Goal: Task Accomplishment & Management: Complete application form

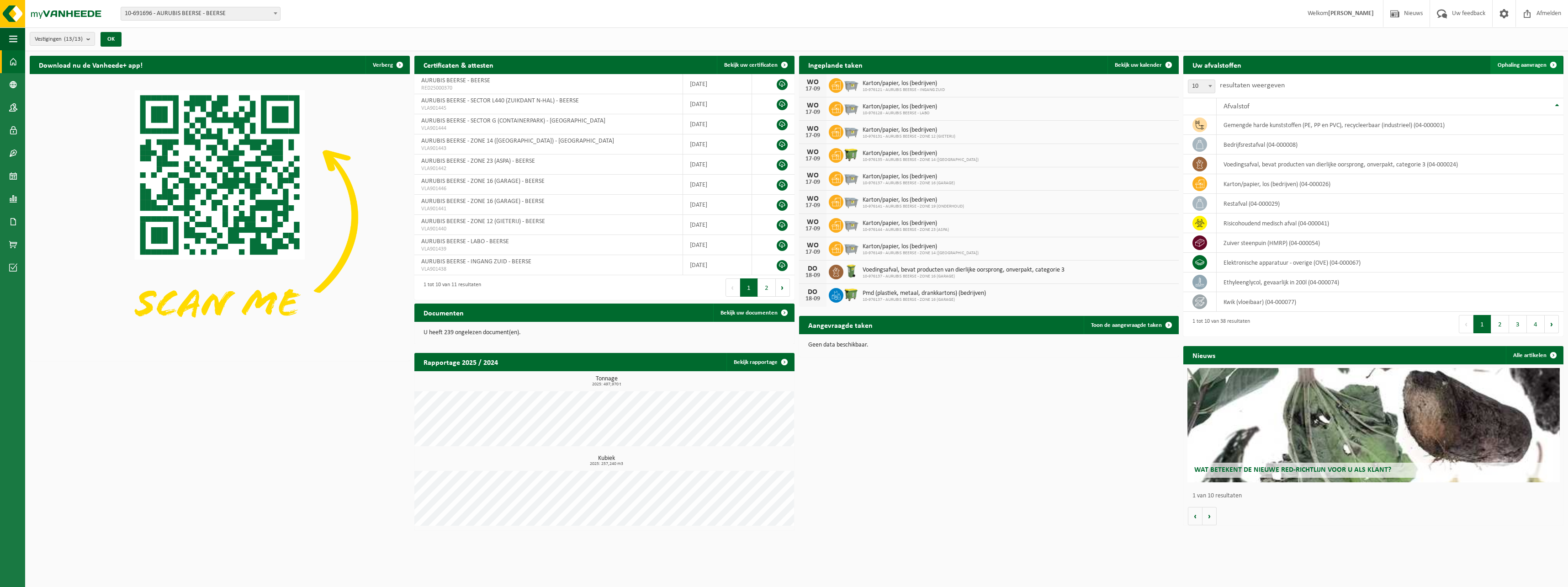
click at [1526, 62] on span "Ophaling aanvragen" at bounding box center [1522, 64] width 49 height 6
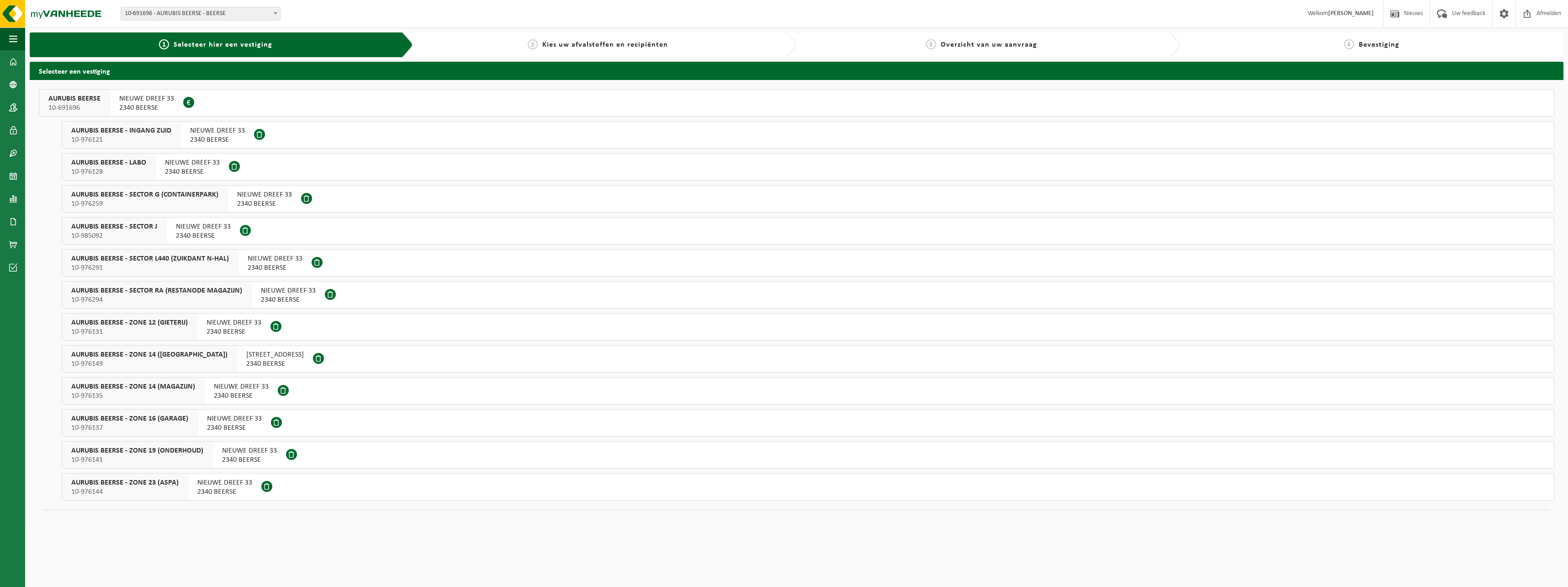
click at [131, 222] on span "AURUBIS BEERSE - SECTOR J" at bounding box center [114, 227] width 86 height 9
click at [171, 259] on span "AURUBIS BEERSE - SECTOR L440 (ZUIKDANT N-HAL)" at bounding box center [150, 258] width 158 height 9
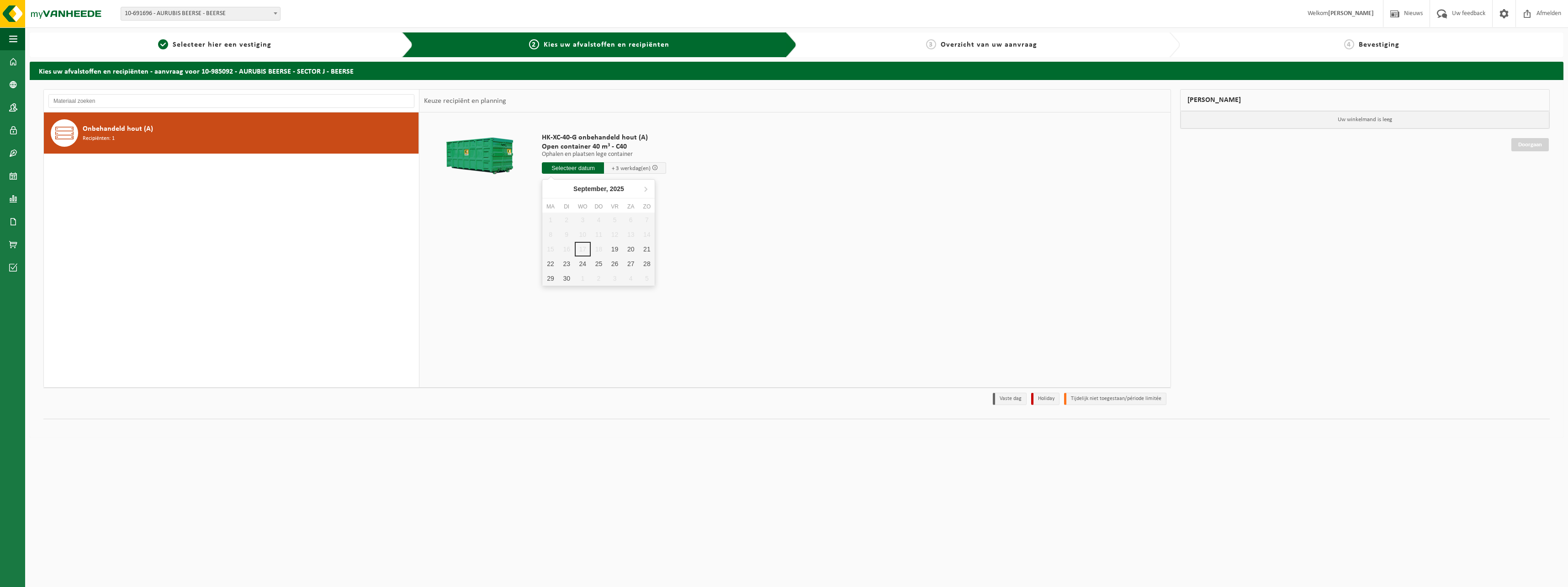
click at [565, 165] on input "text" at bounding box center [573, 168] width 62 height 12
click at [618, 252] on div "19" at bounding box center [614, 250] width 16 height 15
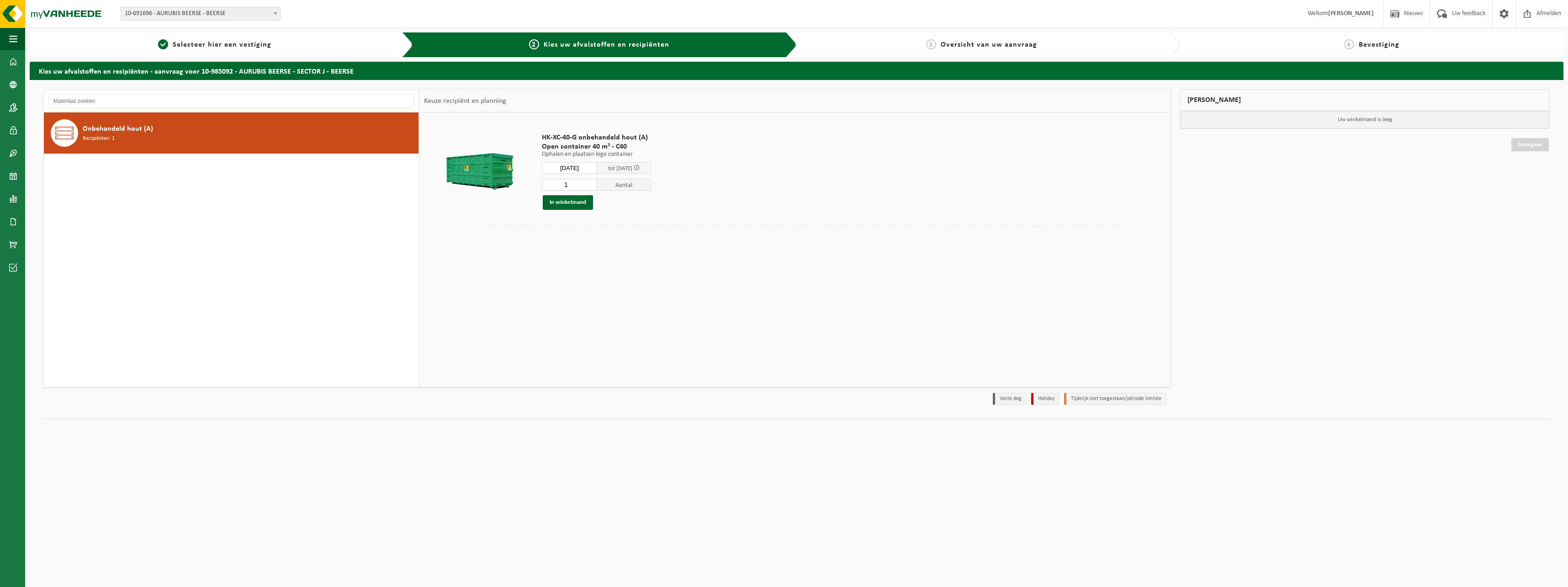
type input "Van 2025-09-19"
click at [580, 188] on input "1" at bounding box center [569, 184] width 55 height 12
type input "2"
click at [568, 208] on button "In winkelmand" at bounding box center [568, 203] width 50 height 15
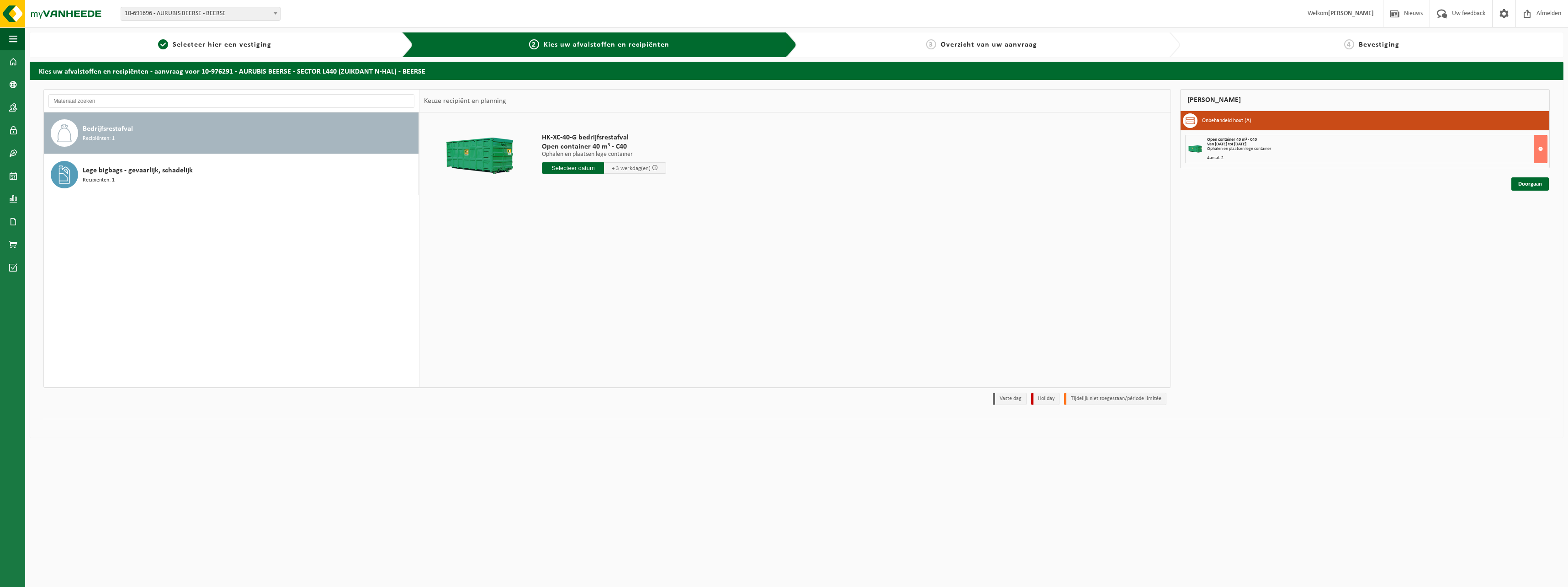
click at [582, 169] on input "text" at bounding box center [573, 168] width 62 height 12
click at [614, 248] on div "19" at bounding box center [614, 250] width 16 height 15
type input "Van [DATE]"
click at [569, 203] on button "In winkelmand" at bounding box center [568, 203] width 50 height 15
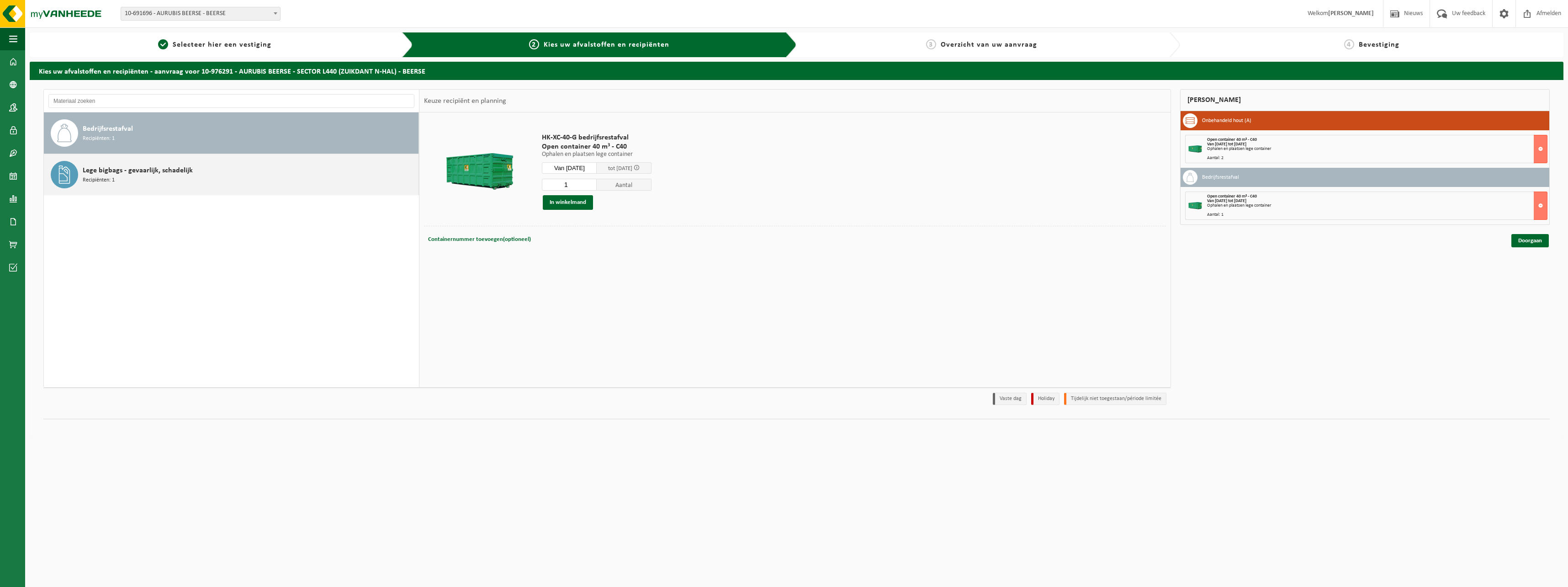
click at [211, 170] on div "Lege bigbags - gevaarlijk, schadelijk Recipiënten: 1" at bounding box center [249, 174] width 334 height 27
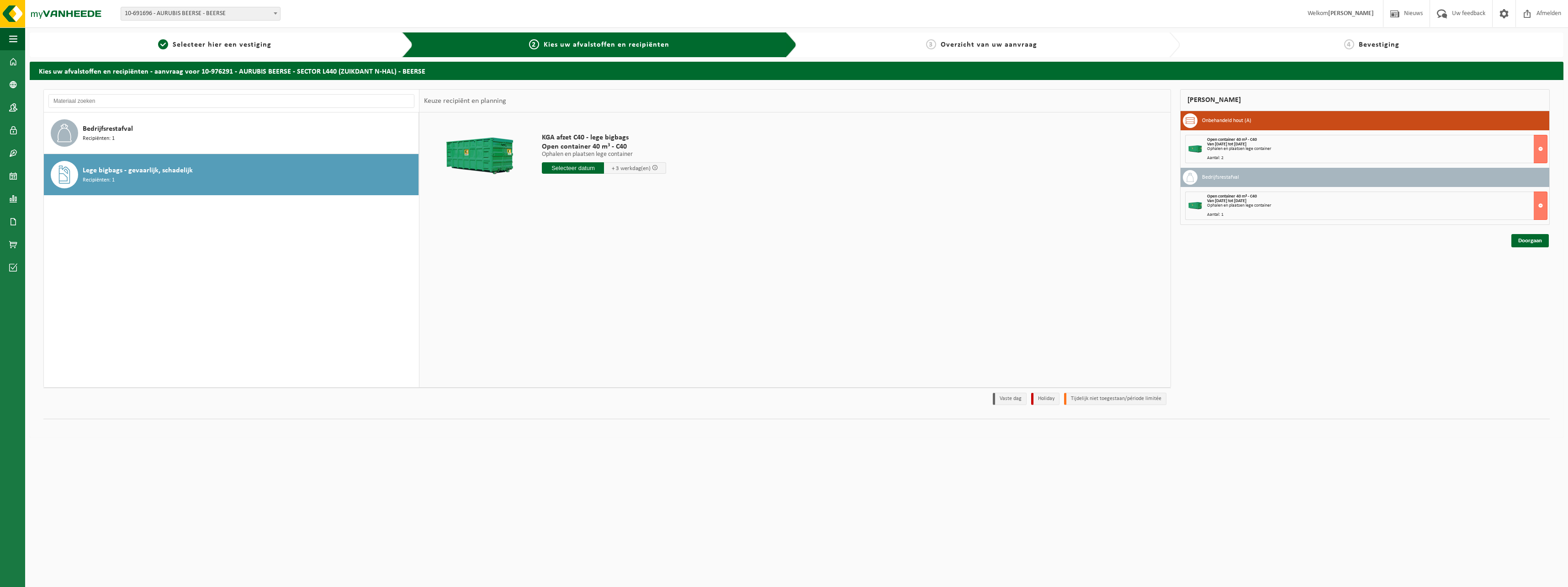
click at [567, 166] on input "text" at bounding box center [573, 168] width 62 height 12
click at [614, 245] on div "19" at bounding box center [614, 250] width 16 height 15
type input "Van 2025-09-19"
click at [573, 202] on button "In winkelmand" at bounding box center [568, 203] width 50 height 15
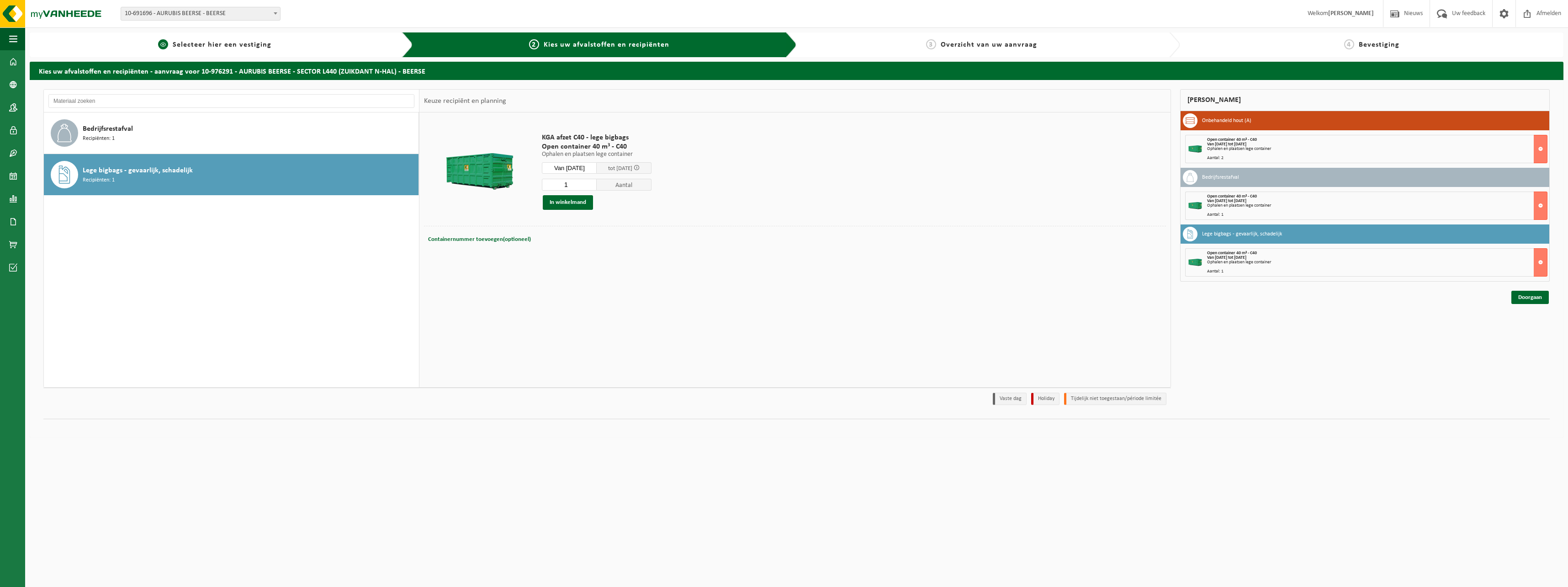
click at [303, 40] on link "1 Selecteer hier een vestiging" at bounding box center [214, 45] width 360 height 11
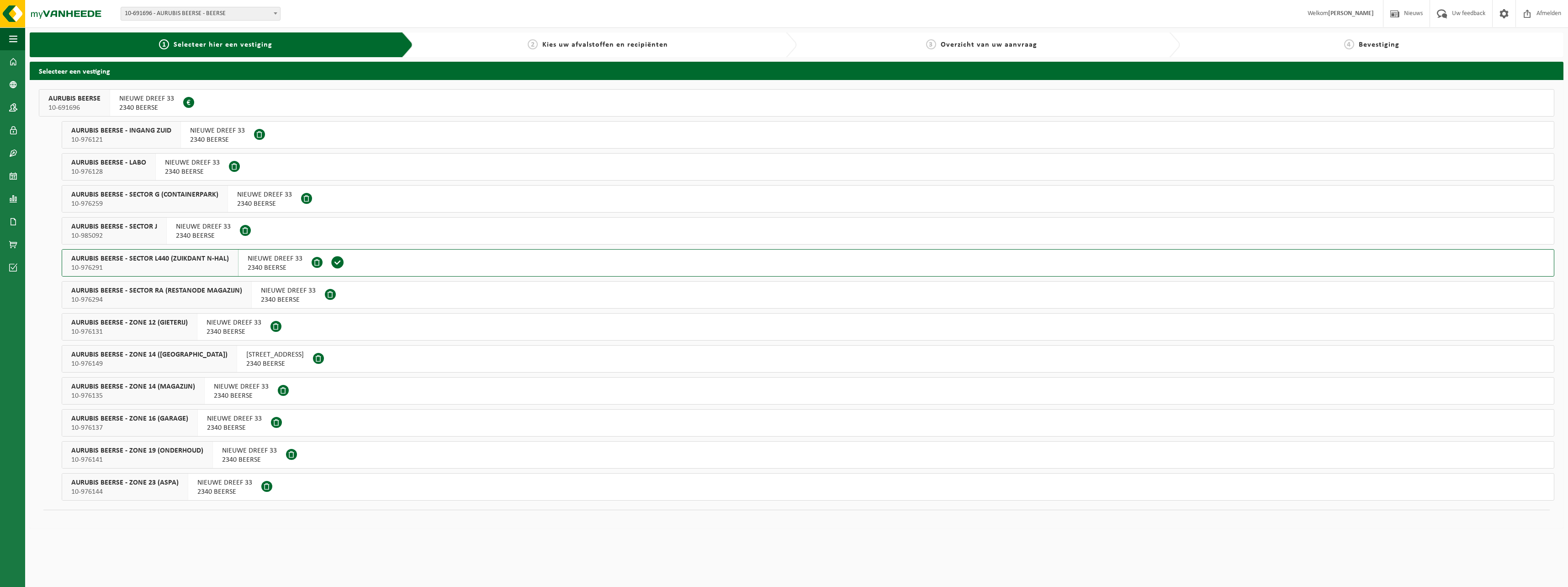
click at [205, 300] on span "10-976294" at bounding box center [156, 299] width 171 height 9
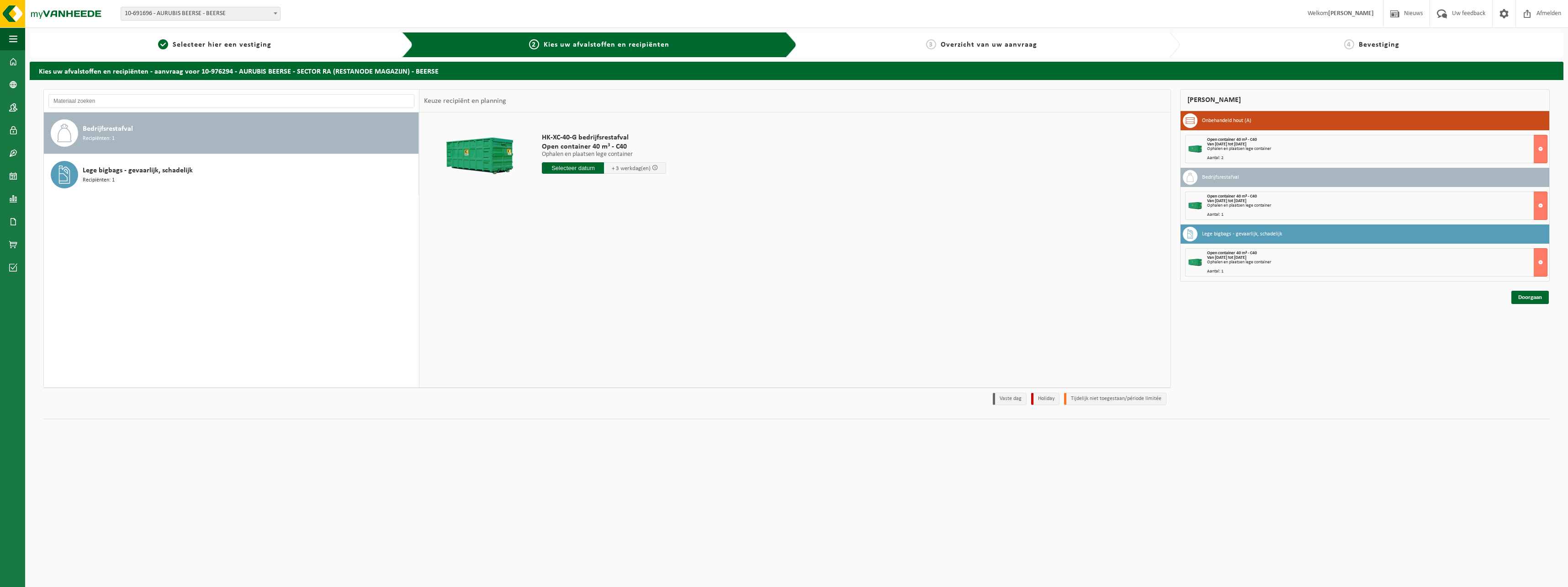
click at [563, 168] on input "text" at bounding box center [573, 168] width 62 height 12
click at [620, 250] on div "19" at bounding box center [614, 250] width 16 height 15
type input "Van [DATE]"
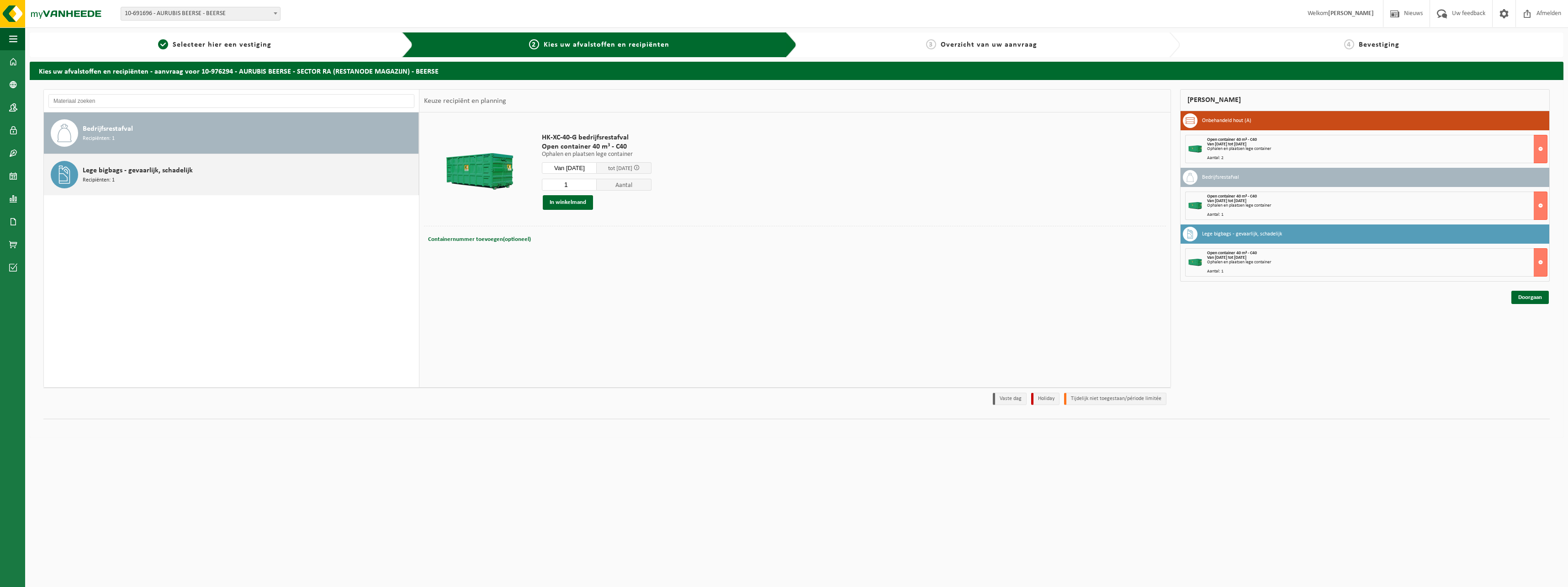
click at [135, 169] on span "Lege bigbags - gevaarlijk, schadelijk" at bounding box center [137, 170] width 110 height 11
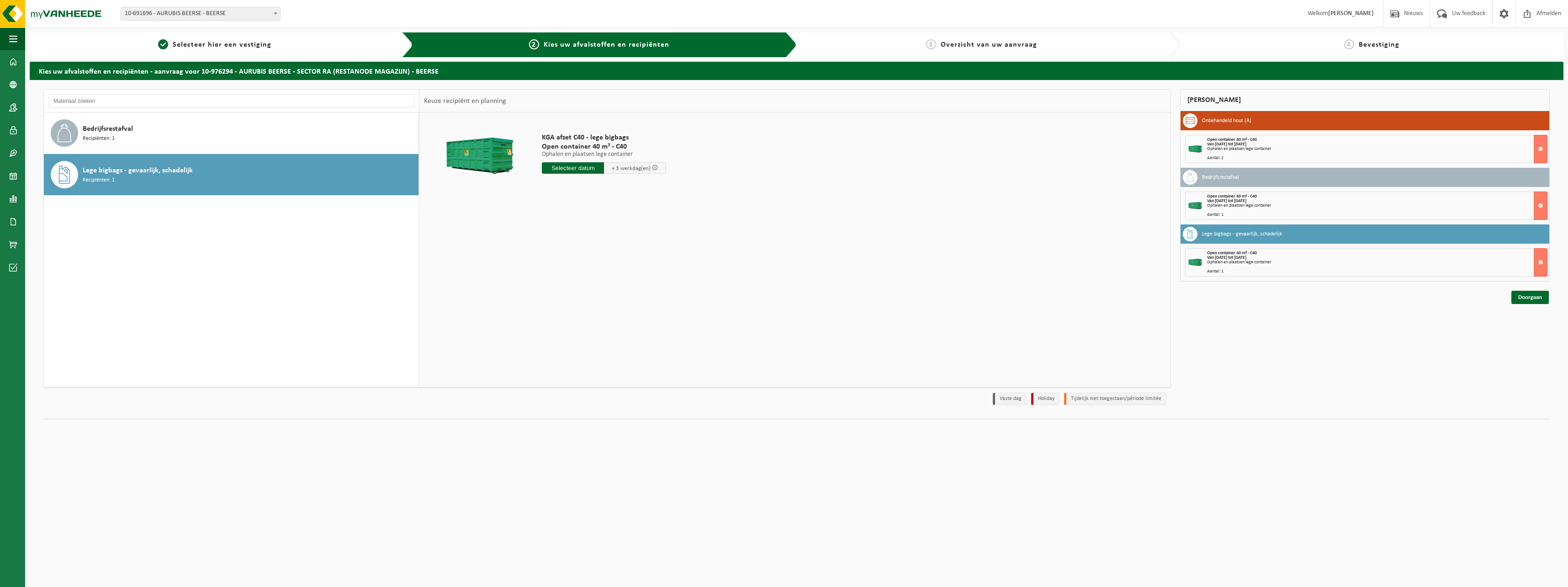
click at [590, 166] on input "text" at bounding box center [573, 168] width 62 height 12
click at [620, 250] on div "19" at bounding box center [614, 250] width 16 height 15
type input "Van [DATE]"
click at [574, 203] on button "In winkelmand" at bounding box center [568, 203] width 50 height 15
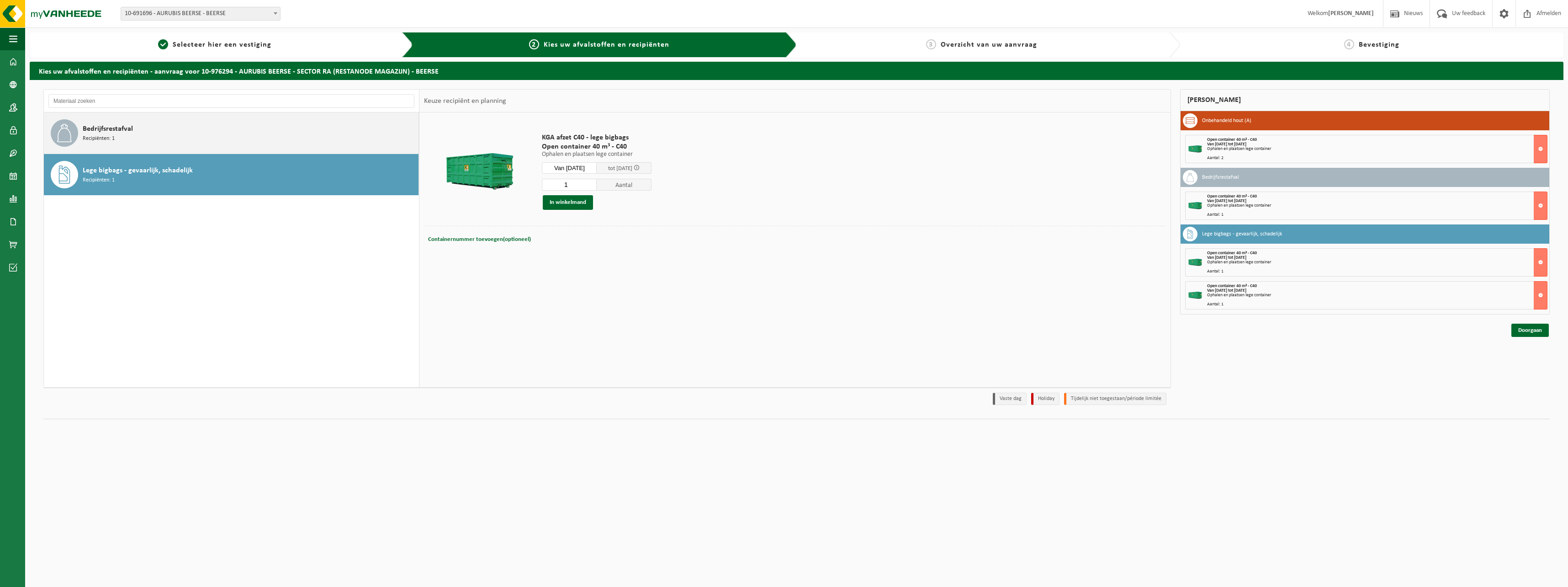
click at [183, 137] on div "Bedrijfsrestafval Recipiënten: 1" at bounding box center [249, 132] width 334 height 27
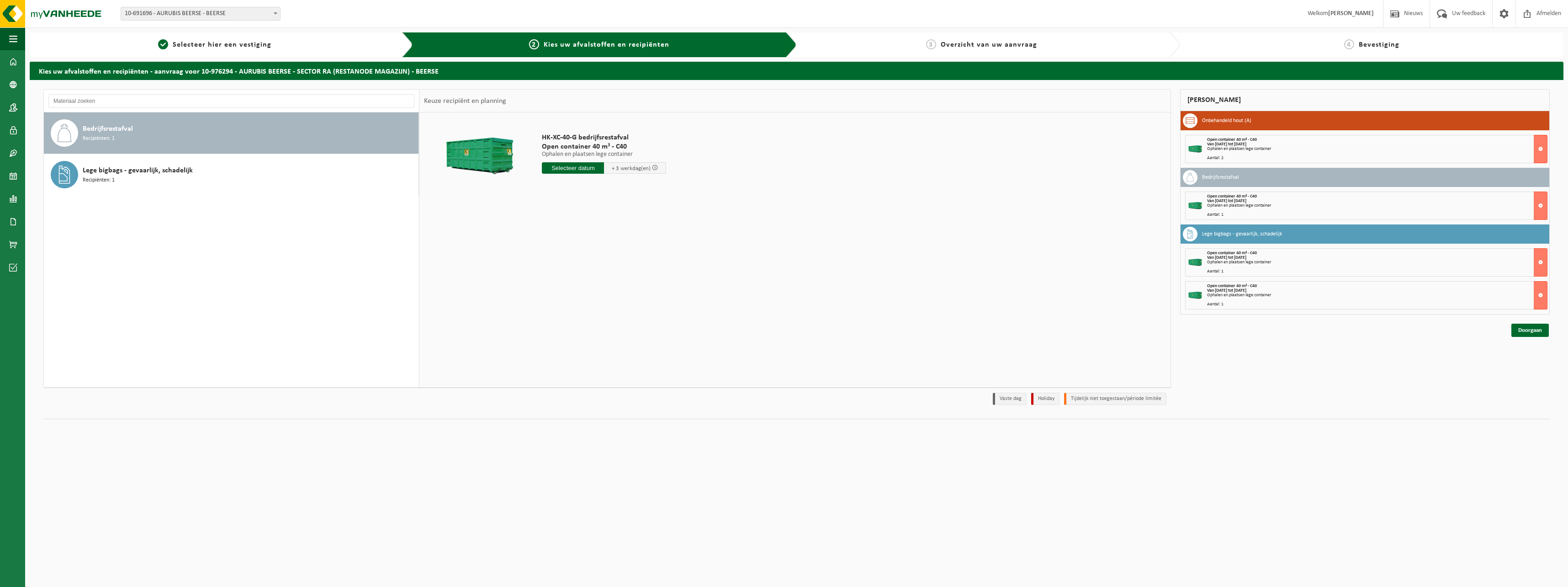
click at [579, 172] on input "text" at bounding box center [573, 168] width 62 height 12
click at [611, 251] on div "19" at bounding box center [614, 250] width 16 height 15
type input "Van 2025-09-19"
click at [562, 205] on button "In winkelmand" at bounding box center [568, 203] width 50 height 15
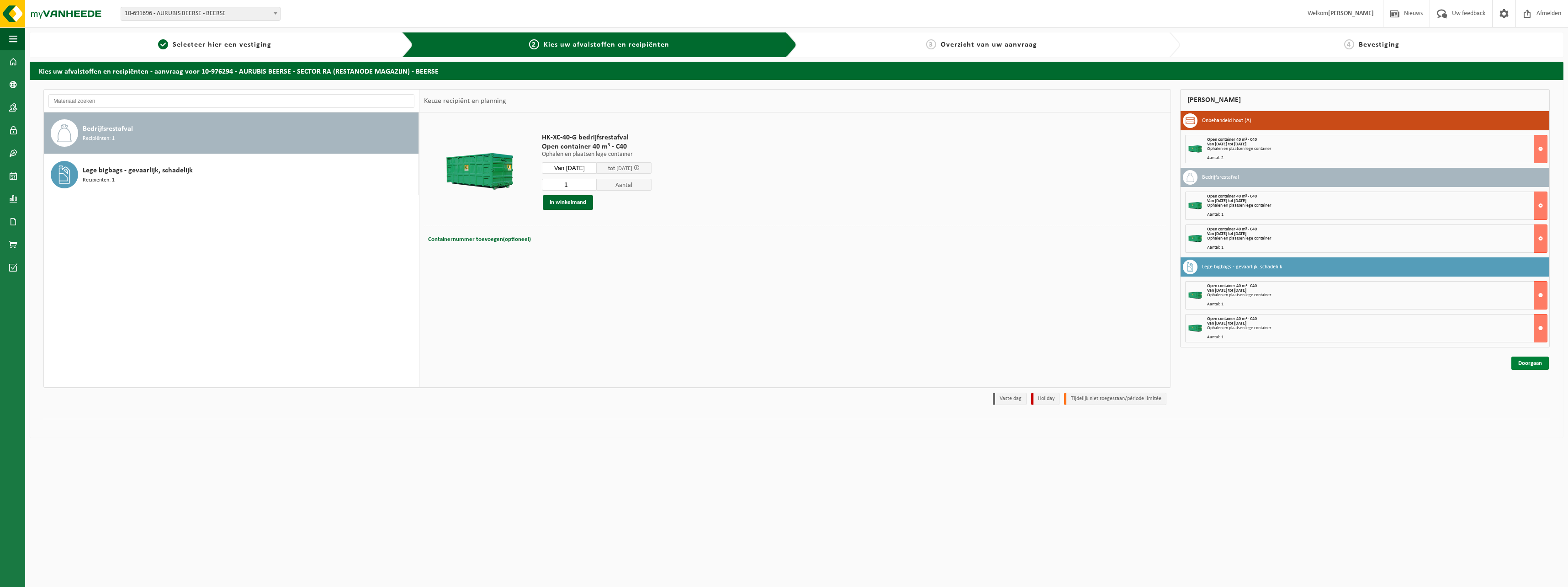
click at [1523, 365] on link "Doorgaan" at bounding box center [1529, 363] width 37 height 13
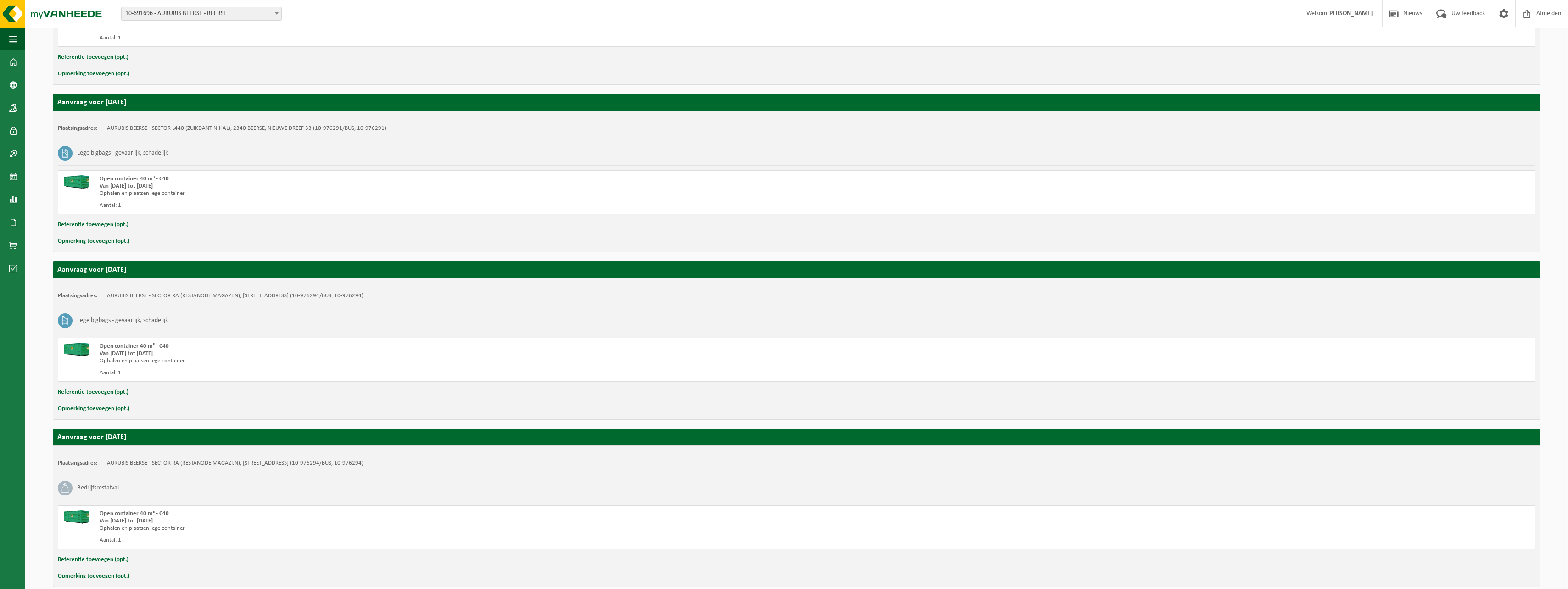
scroll to position [475, 0]
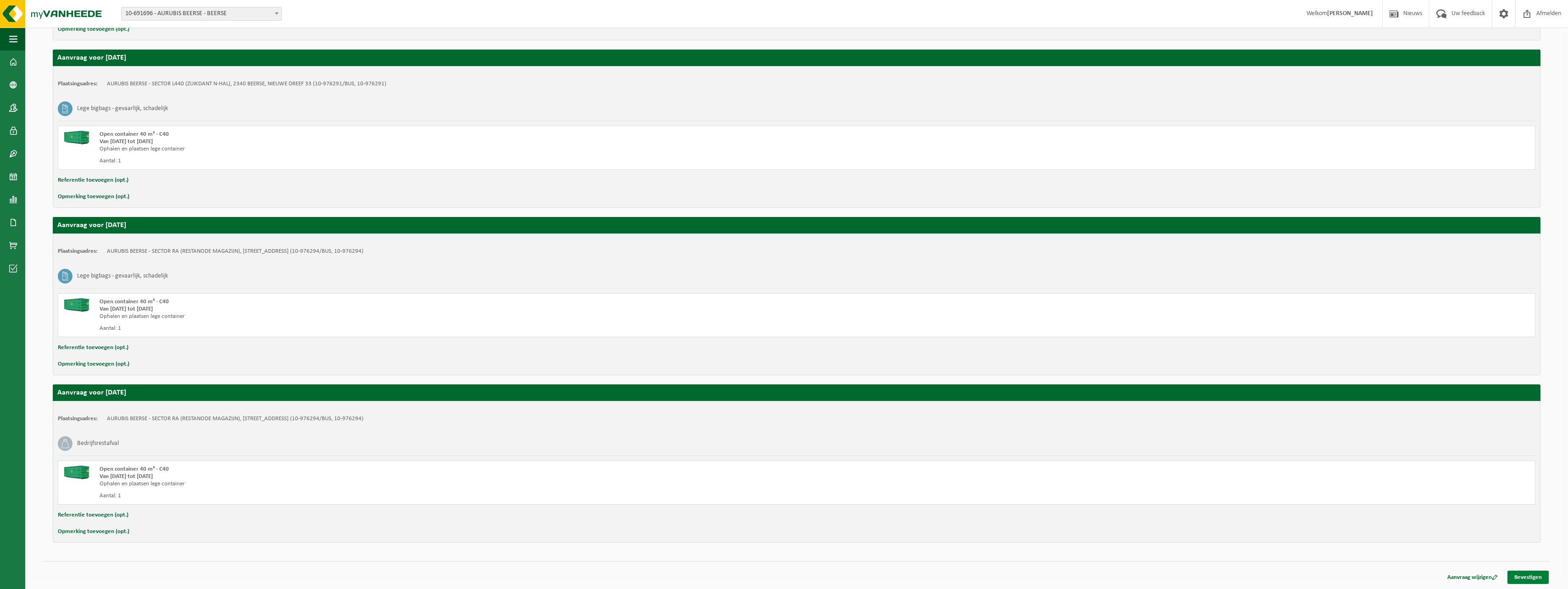
click at [1535, 572] on link "Bevestigen" at bounding box center [1528, 577] width 42 height 13
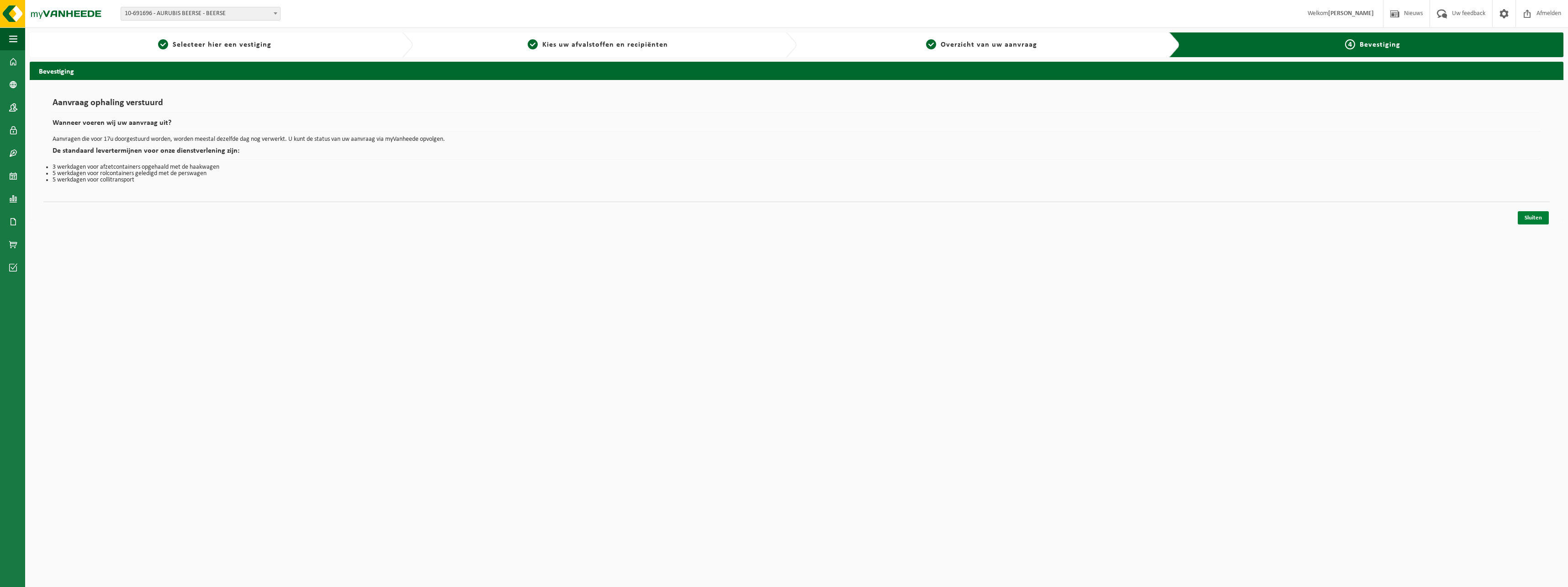
click at [1541, 215] on link "Sluiten" at bounding box center [1533, 217] width 31 height 13
